Goal: Navigation & Orientation: Find specific page/section

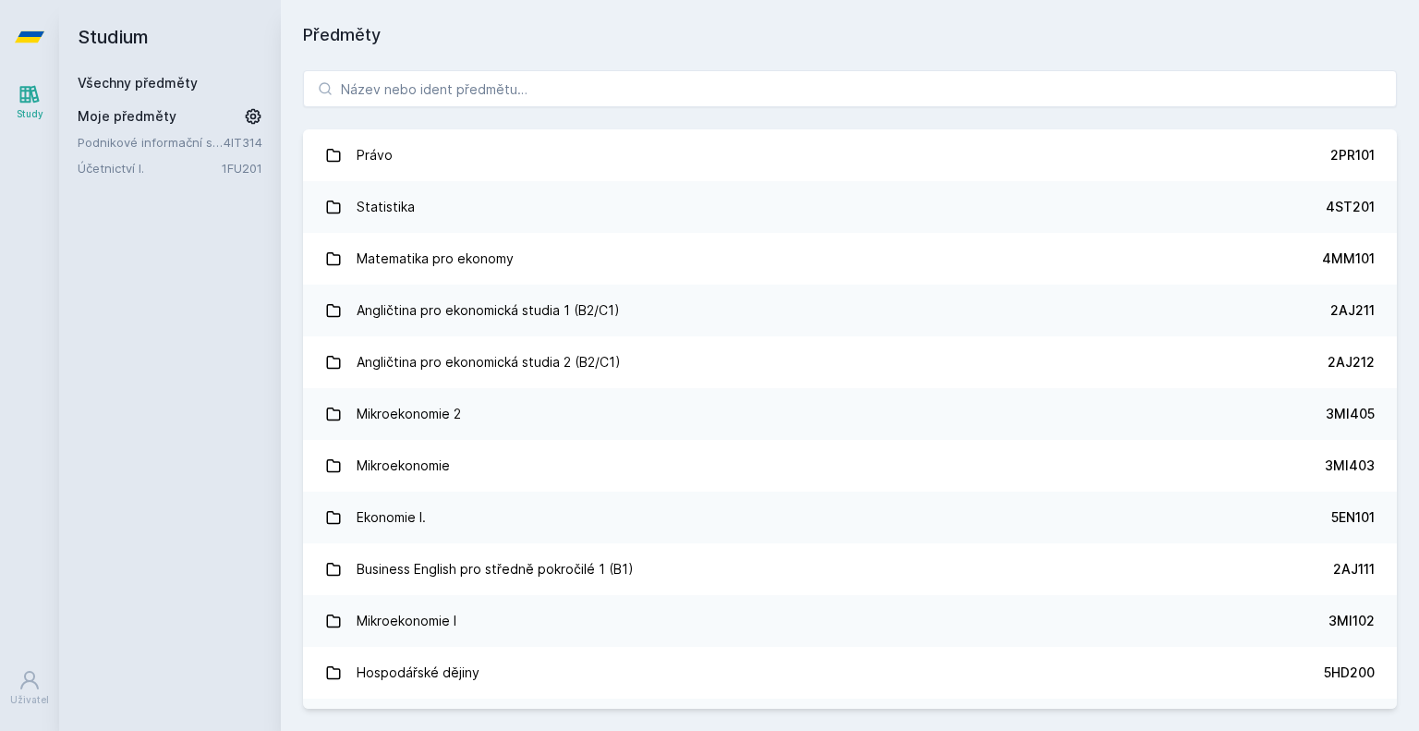
click at [161, 148] on link "Podnikové informační systémy" at bounding box center [151, 142] width 146 height 18
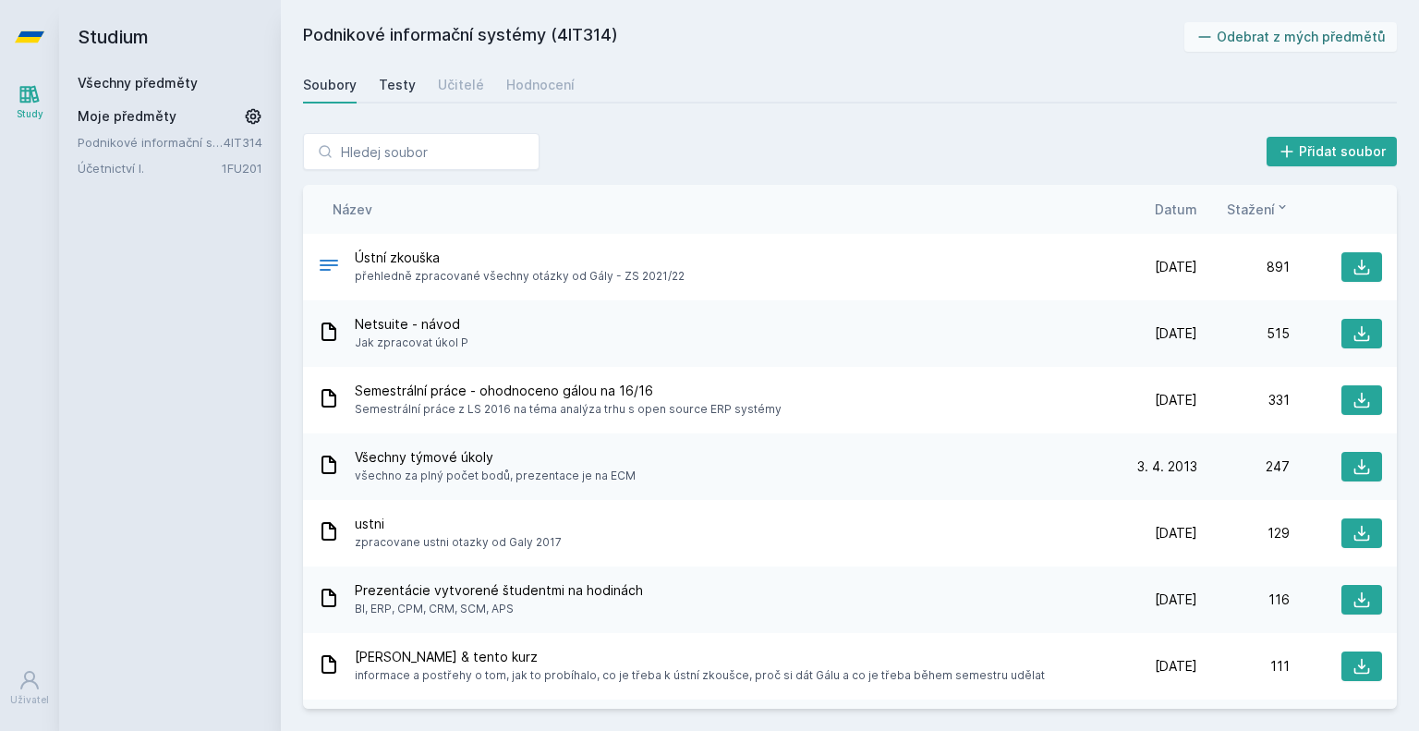
click at [403, 81] on div "Testy" at bounding box center [397, 85] width 37 height 18
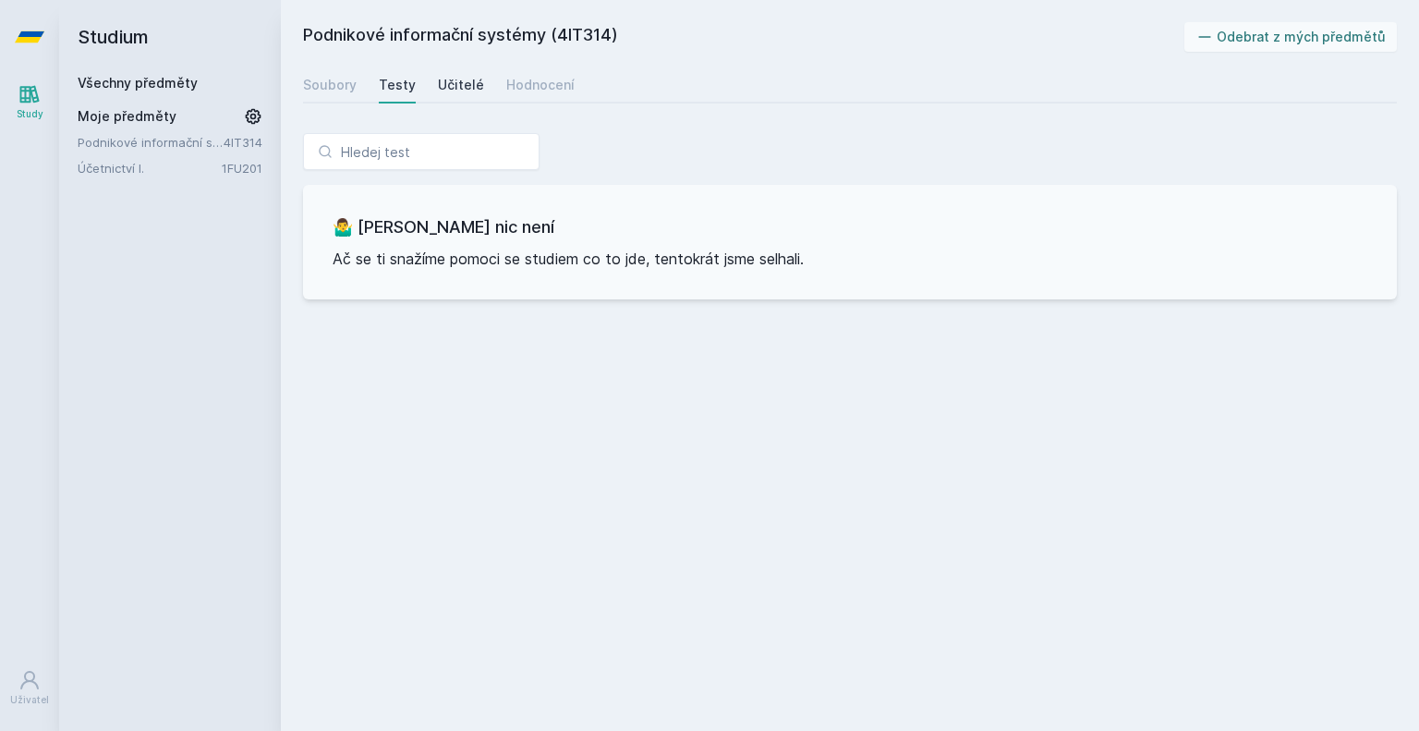
click at [445, 77] on div "Učitelé" at bounding box center [461, 85] width 46 height 18
